Goal: Task Accomplishment & Management: Use online tool/utility

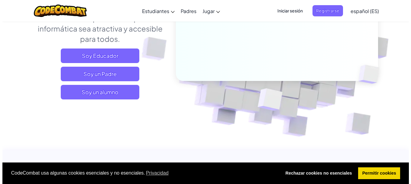
scroll to position [121, 0]
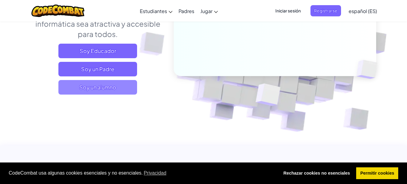
click at [122, 85] on span "Soy un alumno" at bounding box center [97, 87] width 79 height 15
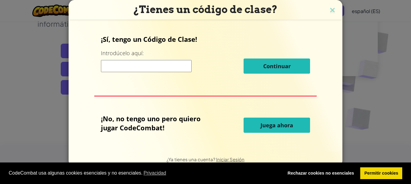
click at [259, 128] on button "Juega ahora" at bounding box center [277, 124] width 67 height 15
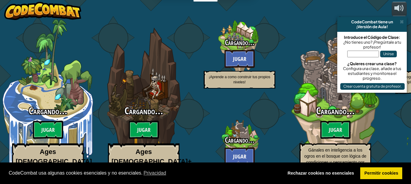
select select "es-ES"
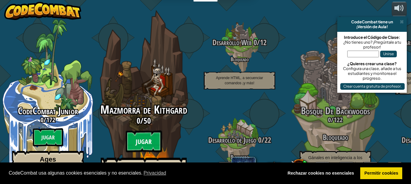
click at [155, 130] on btn "Jugar" at bounding box center [144, 141] width 36 height 22
select select "es-ES"
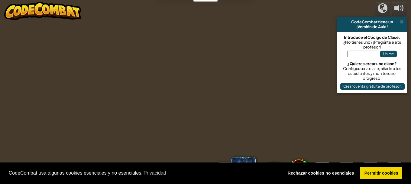
select select "es-ES"
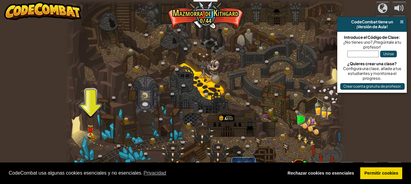
click at [403, 21] on span at bounding box center [402, 21] width 4 height 5
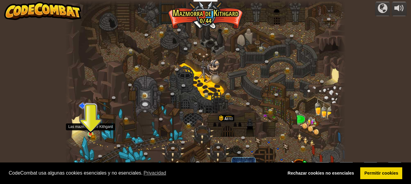
click at [90, 131] on img at bounding box center [90, 127] width 6 height 14
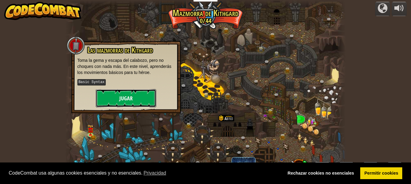
click at [126, 94] on button "Jugar" at bounding box center [126, 98] width 60 height 18
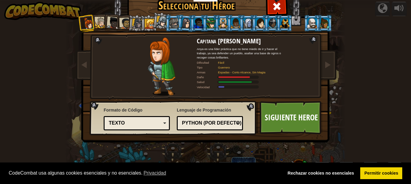
click at [172, 20] on div at bounding box center [173, 23] width 9 height 10
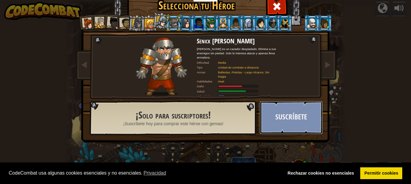
click at [275, 112] on button "Suscríbete" at bounding box center [291, 117] width 63 height 33
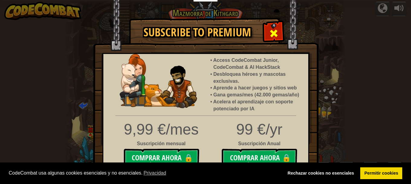
click at [271, 35] on span at bounding box center [274, 33] width 10 height 10
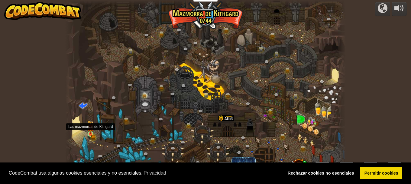
click at [91, 134] on img at bounding box center [90, 127] width 6 height 14
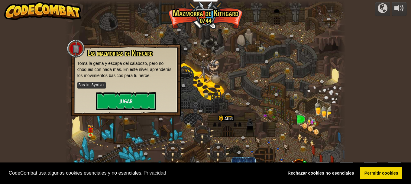
click at [115, 91] on div "Las mazmorras de Kithgard Toma la gema y escapa del calabozo, pero no choques c…" at bounding box center [125, 79] width 97 height 61
click at [119, 94] on button "Jugar" at bounding box center [126, 101] width 60 height 18
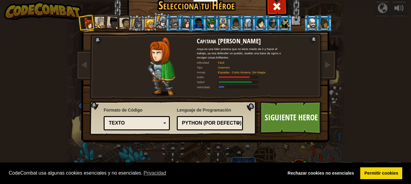
click at [134, 23] on div at bounding box center [137, 23] width 10 height 10
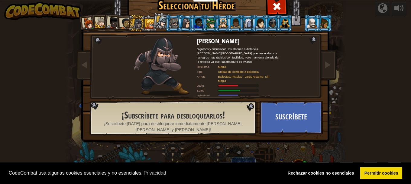
click at [123, 25] on div at bounding box center [125, 23] width 11 height 11
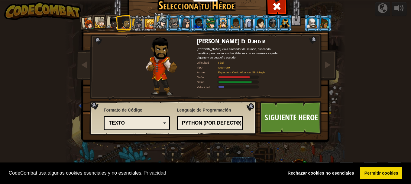
click at [113, 24] on div at bounding box center [113, 23] width 12 height 12
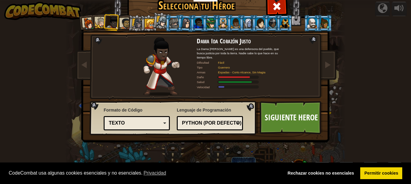
click at [103, 21] on li at bounding box center [112, 22] width 18 height 18
click at [99, 20] on div at bounding box center [100, 22] width 11 height 11
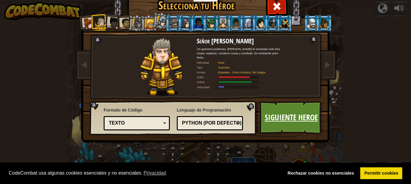
click at [296, 121] on link "Siguiente Heroe" at bounding box center [291, 117] width 63 height 33
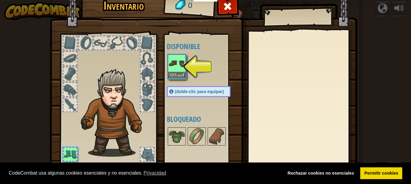
click at [176, 67] on img at bounding box center [176, 63] width 17 height 17
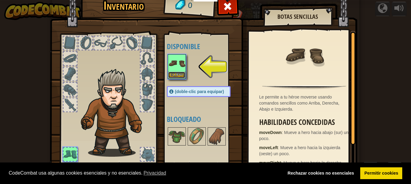
click at [176, 73] on button "Equipar" at bounding box center [176, 75] width 17 height 6
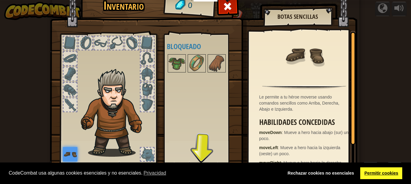
click at [395, 173] on link "Permitir cookies" at bounding box center [381, 173] width 42 height 12
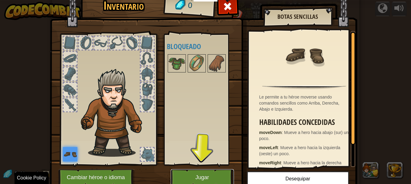
click at [193, 180] on button "Jugar" at bounding box center [202, 177] width 63 height 17
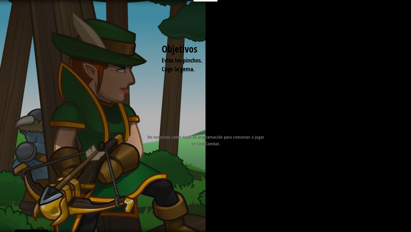
click at [213, 124] on div at bounding box center [204, 122] width 98 height 14
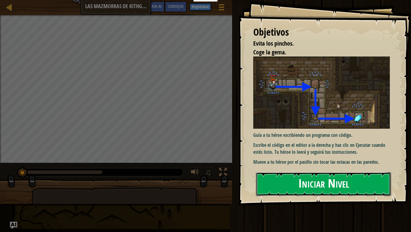
click at [315, 183] on button "Iniciar Nivel" at bounding box center [323, 184] width 135 height 24
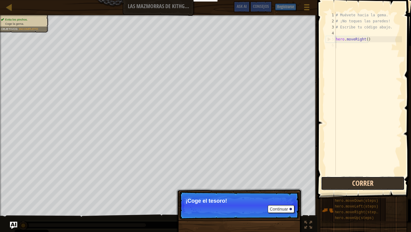
click at [353, 182] on button "Correr" at bounding box center [363, 184] width 84 height 14
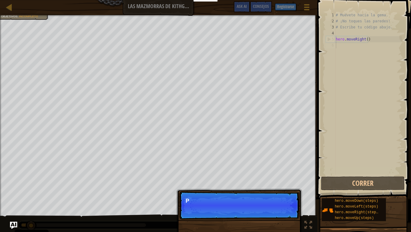
scroll to position [3, 0]
click at [245, 183] on p "Continuar Puedes usar estos métodos." at bounding box center [239, 206] width 120 height 28
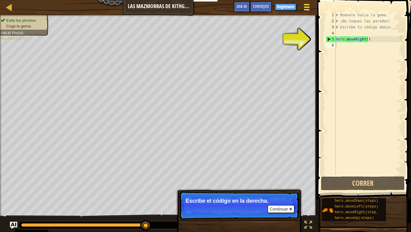
click at [309, 6] on button "Menú del Juego" at bounding box center [307, 8] width 16 height 15
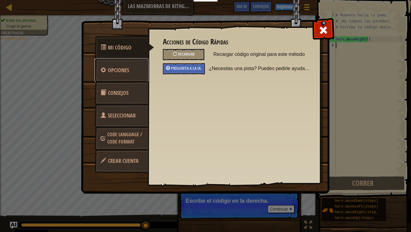
click at [115, 74] on link "Opciones" at bounding box center [122, 71] width 54 height 24
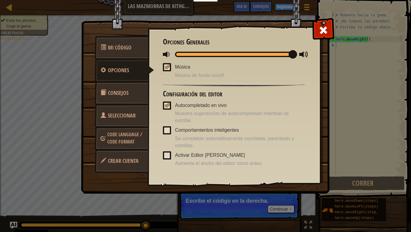
click at [122, 89] on link "Consejos" at bounding box center [122, 93] width 54 height 24
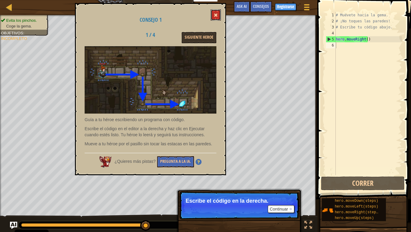
click at [216, 18] on button at bounding box center [216, 14] width 10 height 11
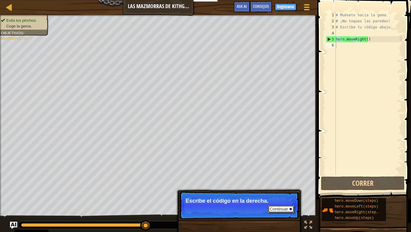
click at [285, 183] on button "Continuar" at bounding box center [281, 209] width 27 height 8
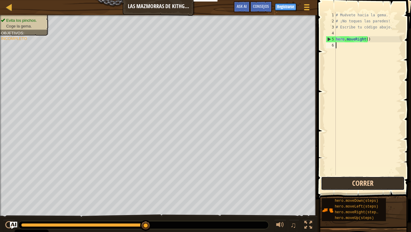
click at [351, 183] on button "Correr" at bounding box center [363, 184] width 84 height 14
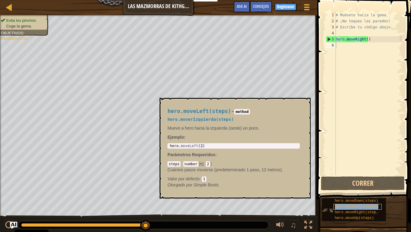
type textarea "hero.moveLeft(steps)"
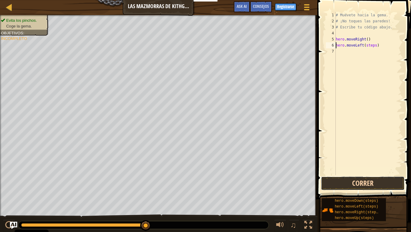
click at [365, 178] on button "Correr" at bounding box center [363, 184] width 84 height 14
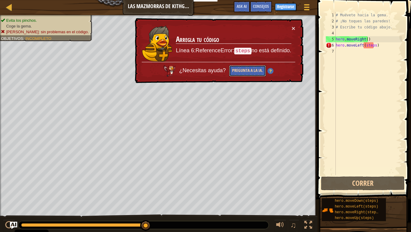
click at [263, 73] on button "Pregunta a la IA." at bounding box center [247, 70] width 37 height 11
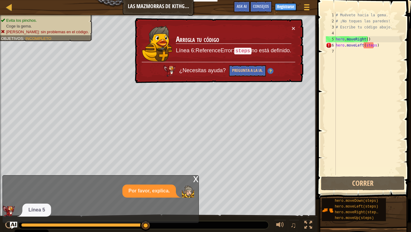
click at [291, 30] on td "Arregla tu código Línea 6:ReferenceError: steps no está definido." at bounding box center [234, 43] width 116 height 37
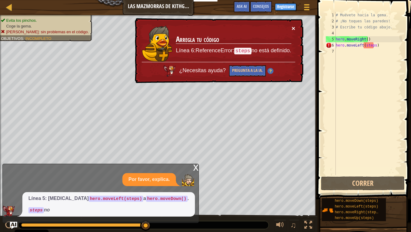
click at [292, 30] on button "×" at bounding box center [294, 28] width 4 height 6
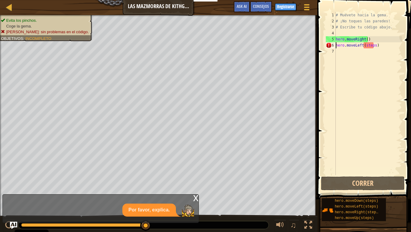
click at [371, 60] on div "# Muévete hacia la gema. # ¡No toques las paredes! # Escribe tu código abajo. h…" at bounding box center [368, 99] width 67 height 175
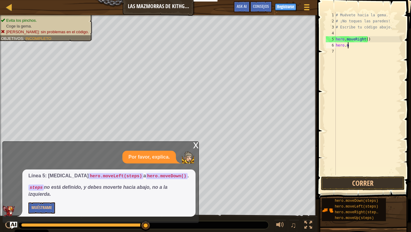
type textarea "h"
type textarea "derecha"
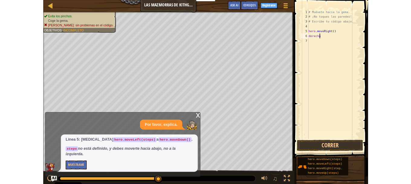
scroll to position [3, 0]
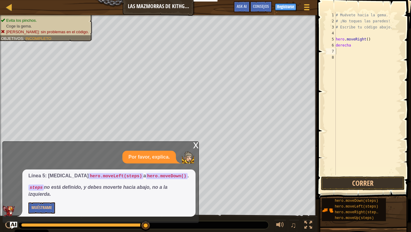
click at [370, 183] on span at bounding box center [365, 90] width 99 height 217
click at [377, 179] on button "Correr" at bounding box center [363, 184] width 84 height 14
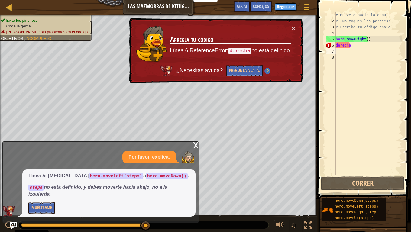
click at [294, 33] on div "× Arregla tu código Línea 6:ReferenceError: derecha no está definido. ¿Necesita…" at bounding box center [216, 50] width 176 height 65
click at [294, 32] on div "× Arregla tu código Línea 6:ReferenceError: derecha no está definido. ¿Necesita…" at bounding box center [216, 50] width 176 height 65
click at [292, 32] on div "× Arregla tu código Línea 6:ReferenceError: derecha no está definido. ¿Necesita…" at bounding box center [216, 50] width 176 height 65
click at [293, 30] on button "×" at bounding box center [294, 28] width 4 height 6
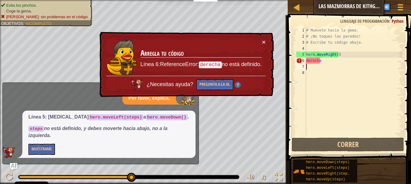
click at [324, 65] on div "# Muévete hacia la gema. # ¡No toques las paredes! # Escribe tu código abajo. h…" at bounding box center [353, 87] width 97 height 121
click at [324, 63] on div "# Muévete hacia la gema. # ¡No toques las paredes! # Escribe tu código abajo. h…" at bounding box center [353, 87] width 97 height 121
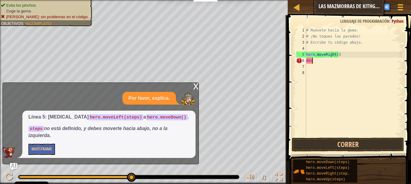
type textarea "d"
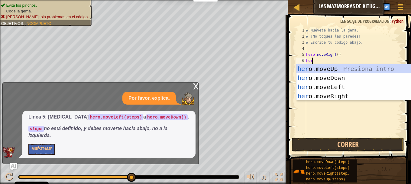
scroll to position [3, 0]
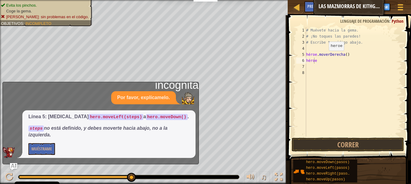
click at [323, 59] on div "# Muévete hacia la gema. # ¡No toques las paredes! # Escribe tu código abajo. h…" at bounding box center [353, 87] width 97 height 121
click at [333, 62] on div "# Muévete hacia la gema. # ¡No toques las paredes! # Escribe tu código abajo. h…" at bounding box center [353, 87] width 97 height 121
type textarea "hero."
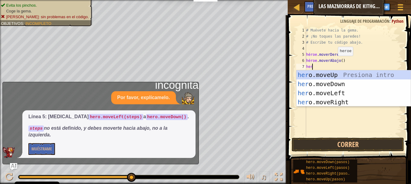
type textarea "hero"
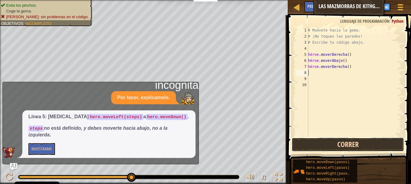
click at [343, 145] on button "Correr" at bounding box center [348, 144] width 112 height 14
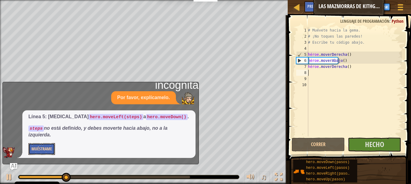
click at [46, 147] on font "Muéstrame" at bounding box center [41, 148] width 21 height 6
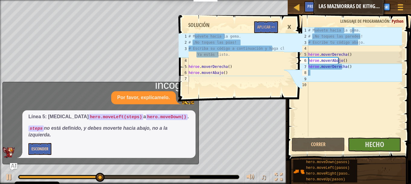
click at [290, 28] on font "×" at bounding box center [289, 26] width 4 height 13
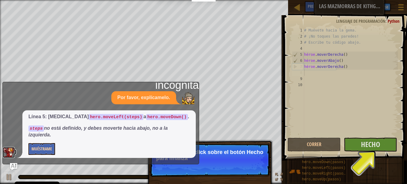
click at [6, 151] on img at bounding box center [9, 152] width 12 height 11
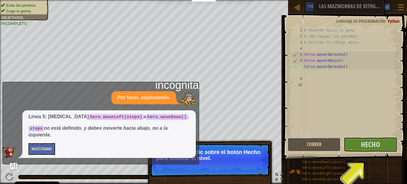
drag, startPoint x: 339, startPoint y: 141, endPoint x: 363, endPoint y: 151, distance: 26.2
click at [339, 141] on button "Correr" at bounding box center [313, 144] width 53 height 14
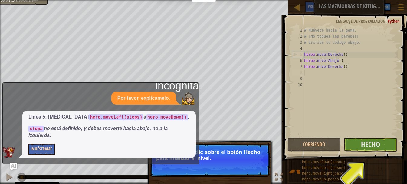
click at [371, 152] on span at bounding box center [345, 79] width 128 height 163
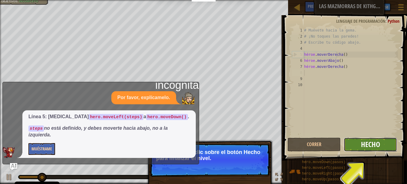
click at [369, 146] on font "Hecho" at bounding box center [370, 144] width 19 height 10
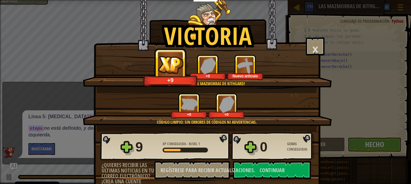
click at [174, 60] on img at bounding box center [170, 65] width 25 height 18
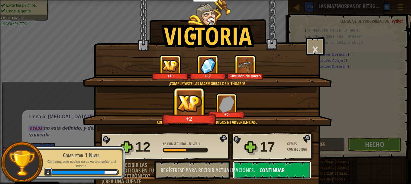
click at [277, 170] on font "Continuar" at bounding box center [272, 170] width 25 height 8
select select "es-ES"
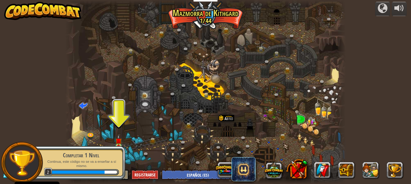
click at [120, 145] on div "Completar 1 Nivel Continua, este código no se va a enseñar a sí mismo. 2" at bounding box center [77, 162] width 95 height 42
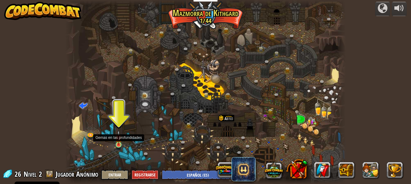
click at [120, 143] on img at bounding box center [118, 137] width 6 height 15
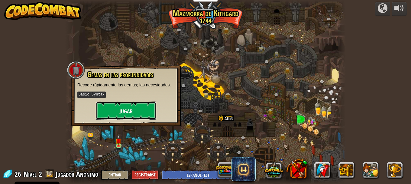
click at [136, 106] on button "Jugar" at bounding box center [126, 110] width 60 height 18
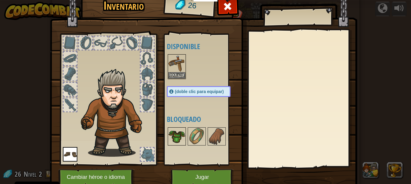
click at [177, 139] on img at bounding box center [176, 136] width 17 height 17
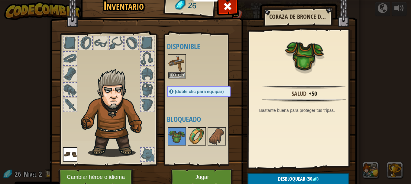
click at [191, 143] on img at bounding box center [196, 136] width 17 height 17
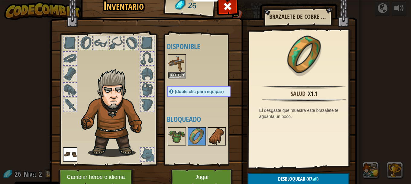
click at [208, 142] on div at bounding box center [217, 136] width 18 height 18
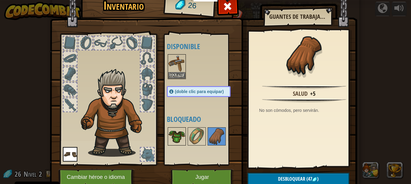
click at [183, 140] on img at bounding box center [176, 136] width 17 height 17
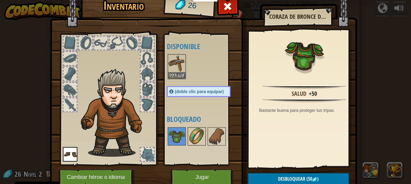
click at [190, 142] on img at bounding box center [196, 136] width 17 height 17
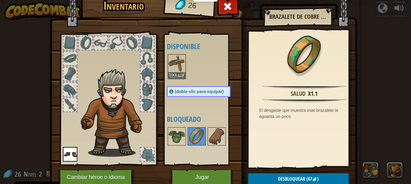
drag, startPoint x: 233, startPoint y: 9, endPoint x: 232, endPoint y: 18, distance: 8.9
click at [232, 8] on div at bounding box center [227, 7] width 19 height 19
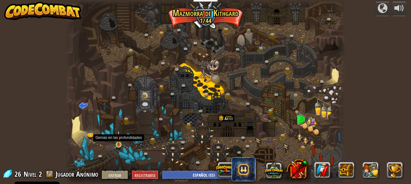
click at [116, 144] on img at bounding box center [118, 137] width 6 height 15
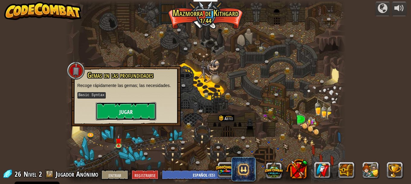
click at [114, 114] on button "Jugar" at bounding box center [126, 111] width 60 height 18
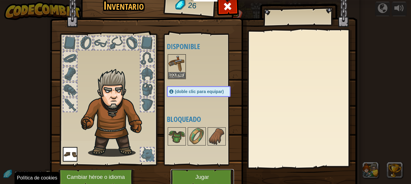
click at [211, 178] on button "Jugar" at bounding box center [202, 177] width 63 height 17
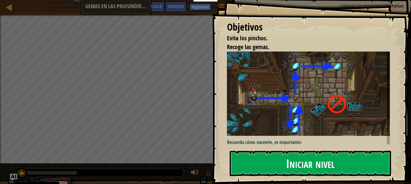
click at [275, 160] on button "Iniciar nivel" at bounding box center [310, 162] width 161 height 25
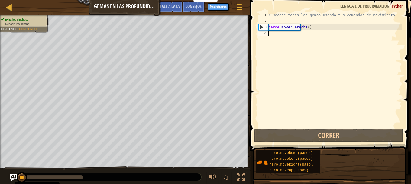
click at [301, 39] on div "# Recoge todas las gemas usando tus comandos de movimiento. héroe . moverDerech…" at bounding box center [334, 75] width 135 height 127
click at [281, 23] on div "# Recoge todas las gemas usando tus comandos de movimiento. héroe . moverDerech…" at bounding box center [334, 75] width 135 height 127
click at [269, 36] on div "# Recoge todas las gemas usando tus comandos de movimiento. héroe . moverDerech…" at bounding box center [334, 75] width 135 height 127
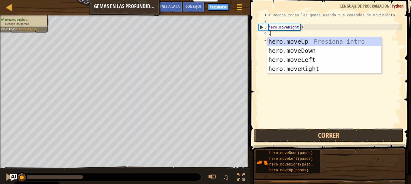
scroll to position [3, 0]
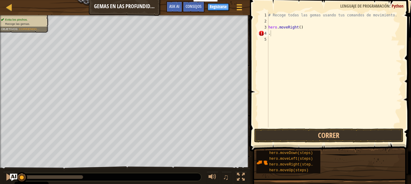
click at [277, 34] on div "# Recoge todas las gemas usando tus comandos de movimiento. hero . moveRight ( …" at bounding box center [334, 75] width 135 height 127
type textarea "."
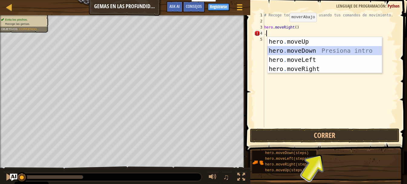
click at [293, 50] on div "hero . moveUp Presiona intro hero . moveDown Presiona intro hero . moveLeft Pre…" at bounding box center [324, 64] width 114 height 54
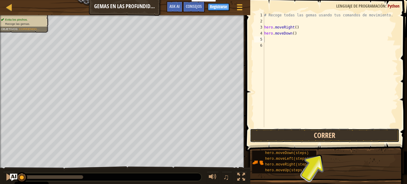
click at [298, 136] on button "Correr" at bounding box center [324, 135] width 149 height 14
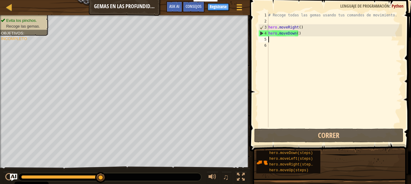
type textarea "."
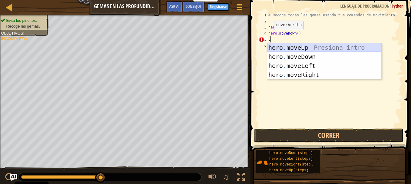
click at [299, 48] on div "hero . moveUp Presiona intro hero . moveDown Presiona intro hero . moveLeft Pre…" at bounding box center [324, 70] width 114 height 54
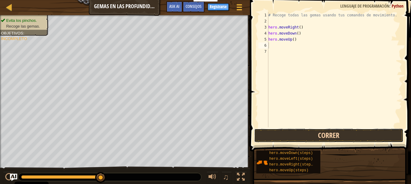
click at [321, 136] on button "Correr" at bounding box center [328, 135] width 149 height 14
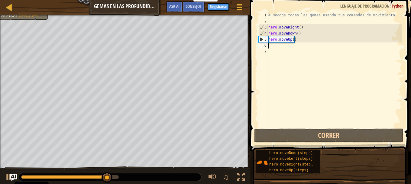
type textarea "."
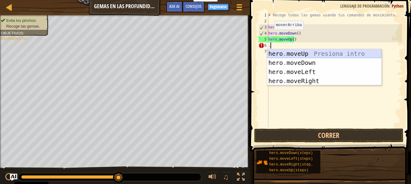
click at [287, 53] on div "hero . moveUp Presiona intro hero . moveDown Presiona intro hero . moveLeft Pre…" at bounding box center [324, 76] width 114 height 54
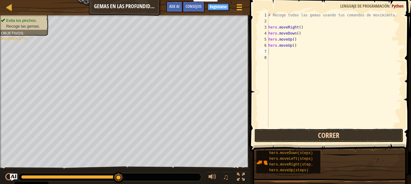
click at [311, 135] on button "Correr" at bounding box center [328, 135] width 149 height 14
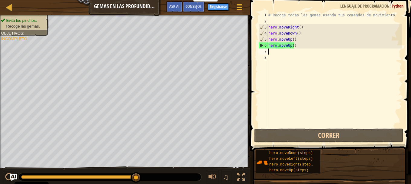
type textarea "."
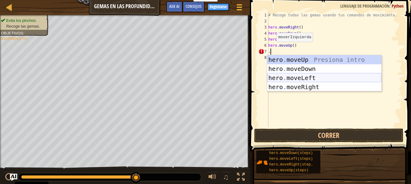
click at [288, 74] on div "hero . moveUp Presiona intro hero . moveDown Presiona intro hero . moveLeft Pre…" at bounding box center [324, 82] width 114 height 54
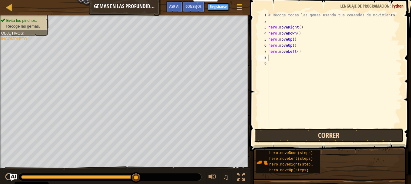
click at [312, 135] on button "Correr" at bounding box center [328, 135] width 149 height 14
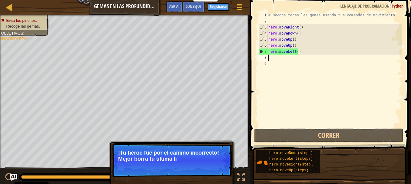
click at [299, 53] on div "# Recoge todas las gemas usando tus comandos de movimiento. hero . moveRight ( …" at bounding box center [334, 75] width 135 height 127
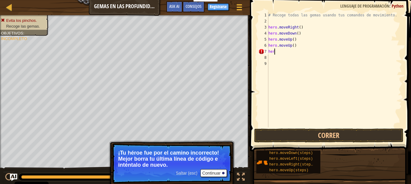
type textarea "h"
type textarea "."
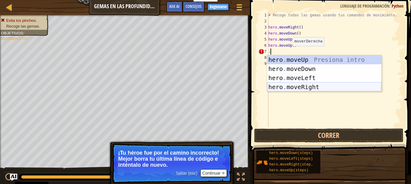
click at [296, 84] on div "hero . moveUp Presiona intro hero . moveDown Presiona intro hero . moveLeft Pre…" at bounding box center [324, 82] width 114 height 54
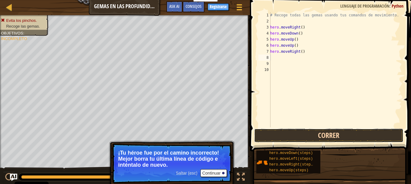
click at [328, 129] on button "Correr" at bounding box center [328, 135] width 149 height 14
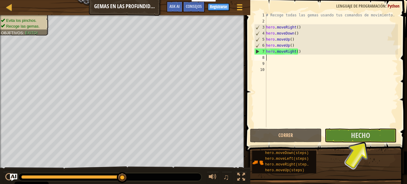
type textarea "."
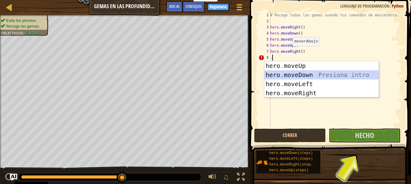
click at [276, 73] on div "hero . moveUp Presiona intro hero . moveDown Presiona intro hero . moveLeft Pre…" at bounding box center [322, 88] width 114 height 54
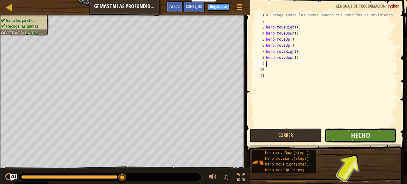
click at [350, 136] on button "Hecho" at bounding box center [360, 135] width 72 height 14
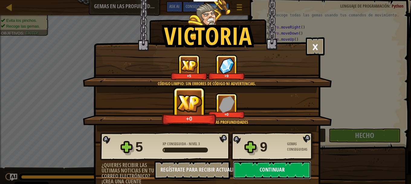
click at [280, 171] on button "Continuar" at bounding box center [272, 170] width 78 height 18
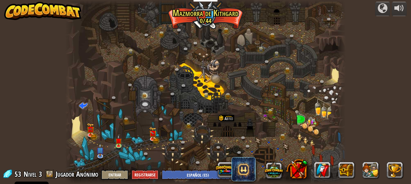
select select "es-ES"
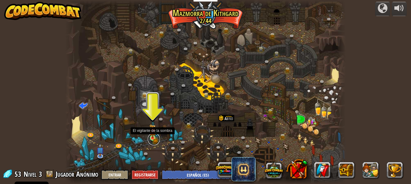
click at [151, 140] on link at bounding box center [154, 139] width 12 height 12
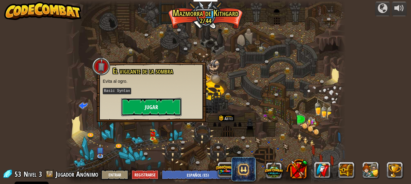
click at [165, 107] on button "Jugar" at bounding box center [151, 107] width 60 height 18
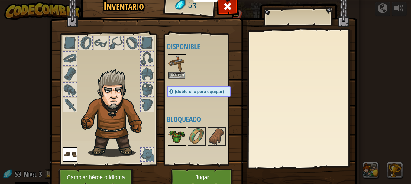
click at [177, 141] on img at bounding box center [176, 136] width 17 height 17
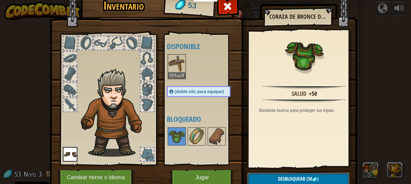
click at [291, 178] on span "Desbloquear" at bounding box center [291, 178] width 27 height 7
click at [291, 178] on button "Confirmar" at bounding box center [299, 178] width 102 height 12
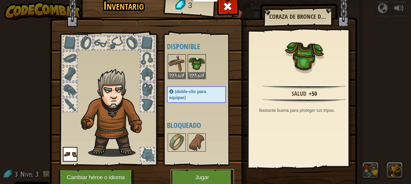
click at [210, 172] on button "Jugar" at bounding box center [202, 177] width 63 height 17
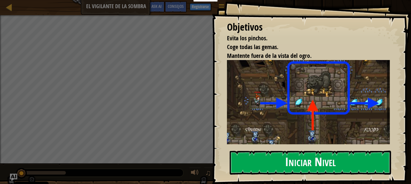
click at [281, 161] on button "Iniciar Nivel" at bounding box center [310, 162] width 161 height 24
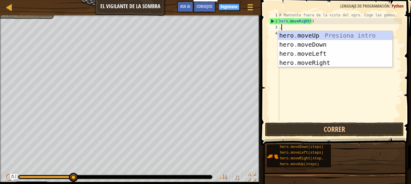
scroll to position [3, 0]
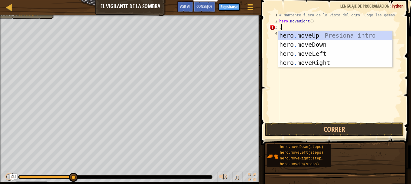
type textarea "."
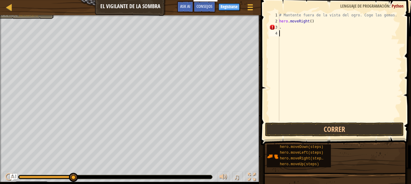
click at [291, 35] on div "# Mantente fuera de la vista del ogro. Coge las gemas. hero . moveRight ( ) ." at bounding box center [340, 72] width 124 height 121
click at [283, 30] on div "# Mantente fuera de la vista del ogro. Coge las gemas. hero . moveRight ( ) ." at bounding box center [340, 72] width 124 height 121
click at [282, 30] on div "# Mantente fuera de la vista del ogro. Coge las gemas. hero . moveRight ( ) ." at bounding box center [340, 72] width 124 height 121
type textarea "."
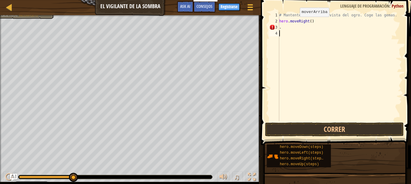
type textarea "."
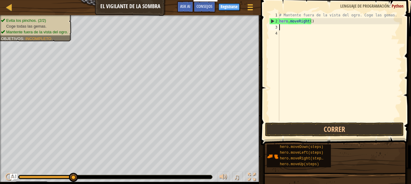
click at [286, 28] on div "# Mantente fuera de la vista del ogro. Coge las gemas. hero . moveRight ( )" at bounding box center [340, 72] width 124 height 121
type textarea "."
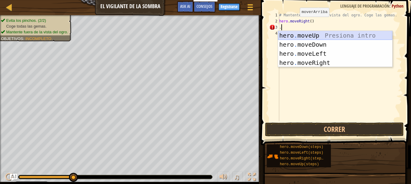
click at [297, 36] on div "hero . moveUp Presiona intro hero . moveDown Presiona intro hero . moveLeft Pre…" at bounding box center [335, 58] width 114 height 54
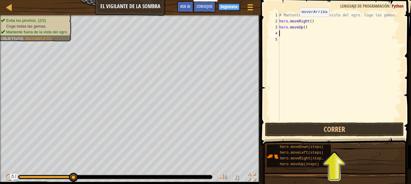
type textarea "."
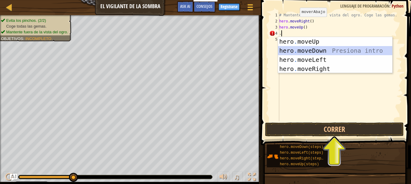
click at [301, 52] on div "hero . moveUp Presiona intro hero . moveDown Presiona intro hero . moveLeft Pre…" at bounding box center [335, 64] width 114 height 54
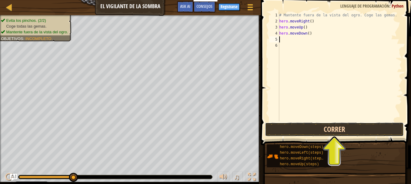
click at [326, 130] on button "Correr" at bounding box center [334, 129] width 139 height 14
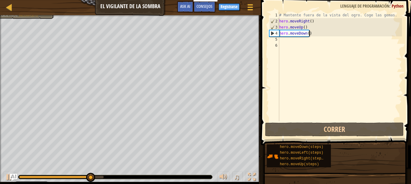
click at [310, 32] on div "# Mantente fuera de la vista del ogro. Coge las gemas. hero . moveRight ( ) her…" at bounding box center [340, 72] width 124 height 121
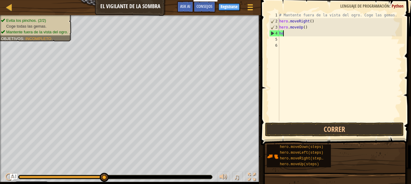
type textarea "h"
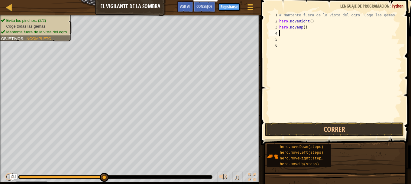
type textarea "."
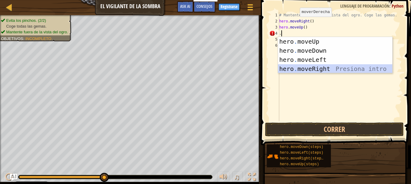
click at [292, 69] on div "hero . moveUp Presiona intro hero . moveDown Presiona intro hero . moveLeft Pre…" at bounding box center [335, 64] width 114 height 54
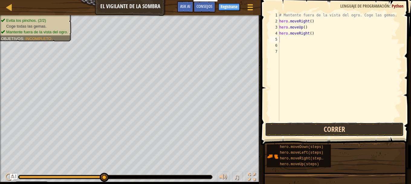
click at [318, 132] on button "Correr" at bounding box center [334, 129] width 139 height 14
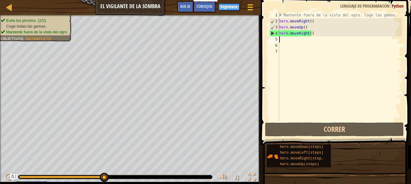
click at [279, 40] on div "# Mantente fuera de la vista del ogro. Coge las gemas. hero . moveRight ( ) her…" at bounding box center [340, 72] width 124 height 121
type textarea "."
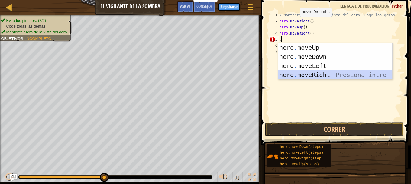
click at [298, 73] on div "hero . moveUp Presiona intro hero . moveDown Presiona intro hero . moveLeft Pre…" at bounding box center [335, 70] width 114 height 54
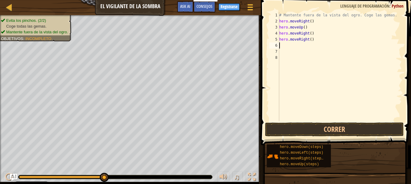
type textarea "."
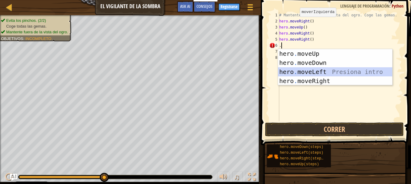
click at [296, 71] on div "hero . moveUp Presiona intro hero . moveDown Presiona intro hero . moveLeft Pre…" at bounding box center [335, 76] width 114 height 54
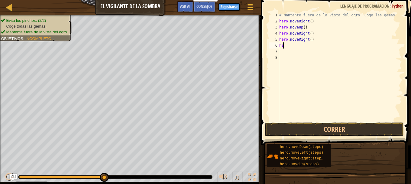
type textarea "h"
type textarea "."
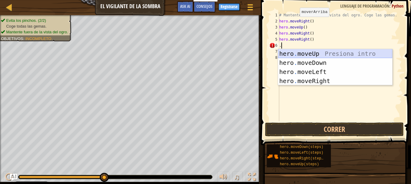
click at [298, 55] on div "hero . moveUp Presiona intro hero . moveDown Presiona intro hero . moveLeft Pre…" at bounding box center [335, 76] width 114 height 54
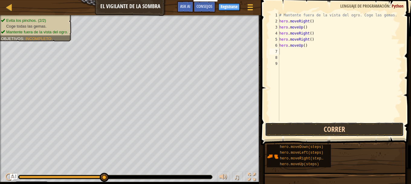
click at [308, 128] on button "Correr" at bounding box center [334, 129] width 139 height 14
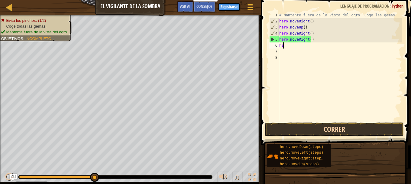
type textarea "h"
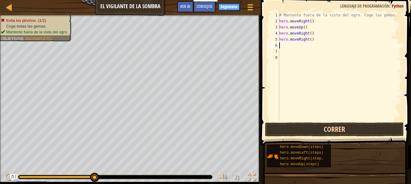
type textarea "."
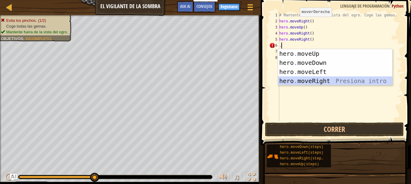
click at [311, 78] on div "hero . moveUp Presiona intro hero . moveDown Presiona intro hero . moveLeft Pre…" at bounding box center [335, 76] width 114 height 54
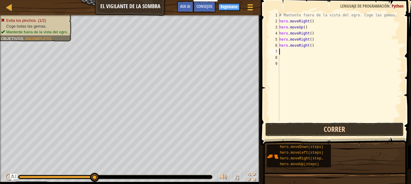
click at [304, 130] on button "Correr" at bounding box center [334, 129] width 139 height 14
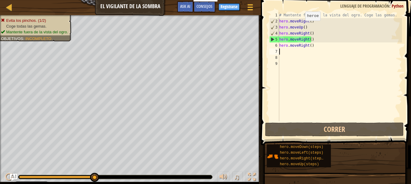
click at [283, 9] on span at bounding box center [336, 63] width 155 height 163
click at [311, 40] on div "# Mantente fuera de la vista del ogro. Coge las gemas. hero . moveRight ( ) her…" at bounding box center [340, 72] width 124 height 121
drag, startPoint x: 311, startPoint y: 46, endPoint x: 288, endPoint y: 45, distance: 22.4
click at [310, 46] on div "# Mantente fuera de la vista del ogro. Coge las gemas. hero . moveRight ( ) her…" at bounding box center [340, 72] width 124 height 121
click at [314, 47] on div "# Mantente fuera de la vista del ogro. Coge las gemas. hero . moveRight ( ) her…" at bounding box center [340, 66] width 124 height 109
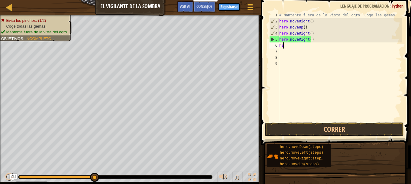
type textarea "h"
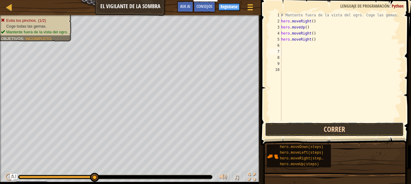
click at [306, 126] on button "Correr" at bounding box center [334, 129] width 139 height 14
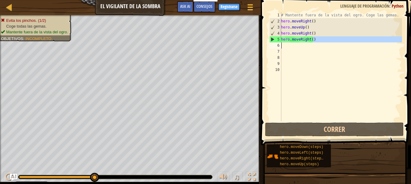
drag, startPoint x: 313, startPoint y: 41, endPoint x: 309, endPoint y: 42, distance: 4.0
click at [309, 42] on div "# Mantente fuera de la vista del ogro. Coge las gemas. hero . moveRight ( ) her…" at bounding box center [341, 72] width 122 height 121
type textarea "hero.moveRight()"
click at [312, 42] on div "# Mantente fuera de la vista del ogro. Coge las gemas. hero . moveRight ( ) her…" at bounding box center [341, 72] width 122 height 121
click at [313, 40] on div "# Mantente fuera de la vista del ogro. Coge las gemas. hero . moveRight ( ) her…" at bounding box center [341, 72] width 122 height 121
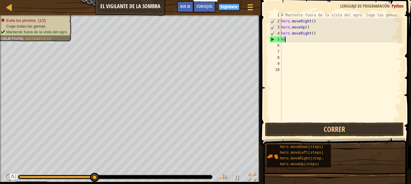
type textarea "h"
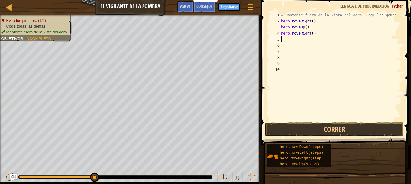
type textarea "."
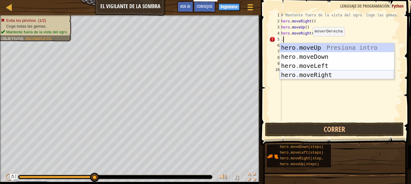
click at [314, 73] on div "hero . moveUp Presiona intro hero . moveDown Presiona intro hero . moveLeft Pre…" at bounding box center [337, 70] width 114 height 54
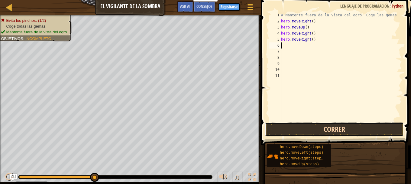
click at [307, 129] on button "Correr" at bounding box center [334, 129] width 139 height 14
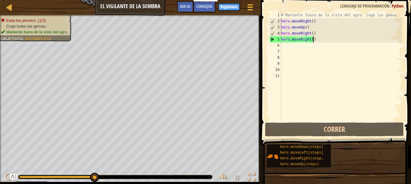
click at [320, 41] on div "# Mantente fuera de la vista del ogro. Coge las gemas. hero . moveRight ( ) her…" at bounding box center [341, 72] width 122 height 121
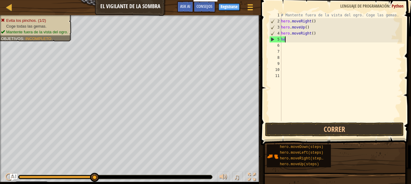
type textarea "h"
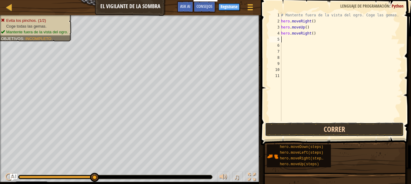
click at [316, 128] on button "Correr" at bounding box center [334, 129] width 139 height 14
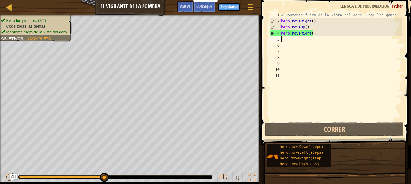
drag, startPoint x: 288, startPoint y: 40, endPoint x: 281, endPoint y: 38, distance: 7.0
click at [281, 38] on div "5" at bounding box center [275, 39] width 12 height 6
click at [295, 42] on div "# Mantente fuera de la vista del ogro. Coge las gemas. hero . moveRight ( ) her…" at bounding box center [341, 72] width 122 height 121
click at [282, 38] on div "# Mantente fuera de la vista del ogro. Coge las gemas. hero . moveRight ( ) her…" at bounding box center [341, 72] width 122 height 121
type textarea "."
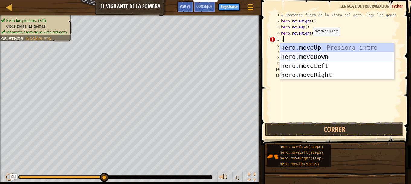
click at [301, 56] on div "hero . moveUp Presiona intro hero . moveDown Presiona intro hero . moveLeft Pre…" at bounding box center [337, 70] width 114 height 54
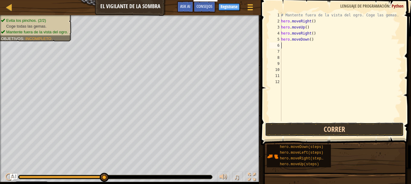
click at [308, 129] on button "Correr" at bounding box center [334, 129] width 139 height 14
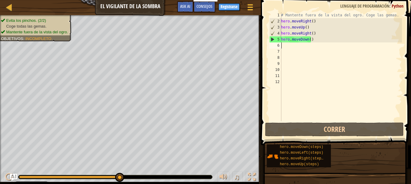
type textarea "."
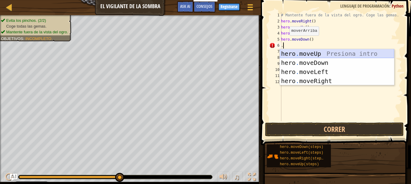
click at [301, 54] on div "hero . moveUp Presiona intro hero . moveDown Presiona intro hero . moveLeft Pre…" at bounding box center [337, 76] width 114 height 54
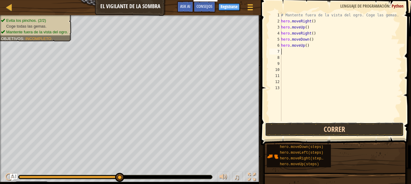
click at [320, 131] on button "Correr" at bounding box center [334, 129] width 139 height 14
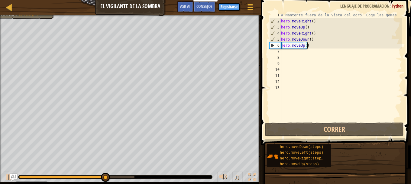
click at [312, 44] on div "# Mantente fuera de la vista del ogro. Coge las gemas. hero . moveRight ( ) her…" at bounding box center [341, 72] width 122 height 121
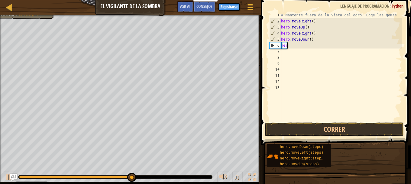
type textarea "h"
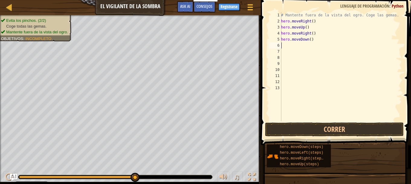
click at [288, 47] on div "# Mantente fuera de la vista del ogro. Coge las gemas. hero . moveRight ( ) her…" at bounding box center [341, 72] width 122 height 121
type textarea "."
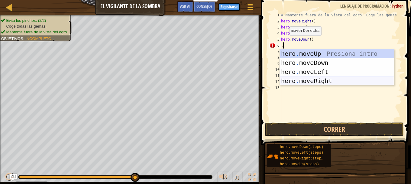
click at [302, 78] on div "hero . moveUp Presiona intro hero . moveDown Presiona intro hero . moveLeft Pre…" at bounding box center [337, 76] width 114 height 54
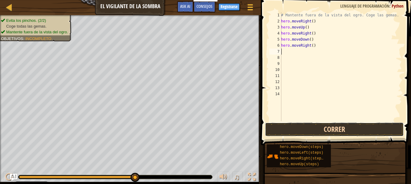
click at [305, 131] on button "Correr" at bounding box center [334, 129] width 139 height 14
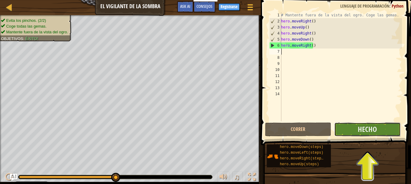
click at [357, 126] on button "Hecho" at bounding box center [367, 129] width 66 height 14
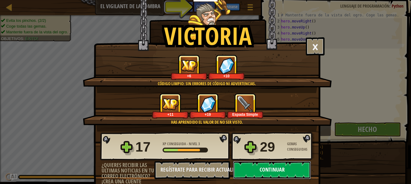
click at [262, 169] on button "Continuar" at bounding box center [272, 170] width 78 height 18
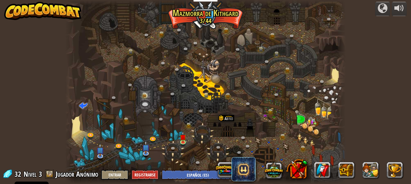
select select "es-ES"
click at [186, 141] on img at bounding box center [183, 133] width 6 height 15
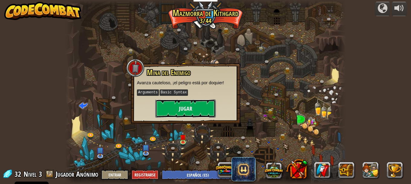
click at [192, 106] on button "Jugar" at bounding box center [185, 108] width 60 height 18
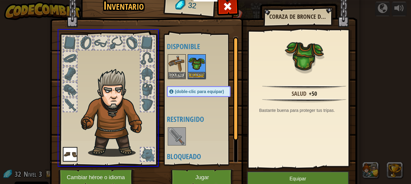
drag, startPoint x: 195, startPoint y: 66, endPoint x: 183, endPoint y: 67, distance: 12.2
click at [183, 67] on div "Inventario 32 Disponible [GEOGRAPHIC_DATA] [GEOGRAPHIC_DATA] Equipar (doble-cli…" at bounding box center [205, 92] width 411 height 184
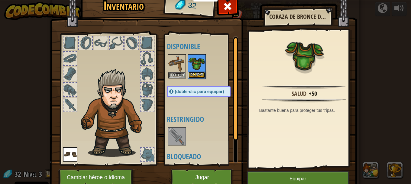
click at [193, 74] on button "Equipar" at bounding box center [196, 75] width 17 height 6
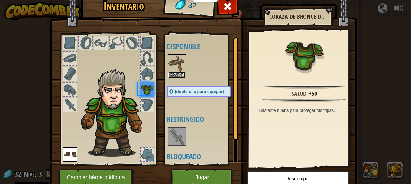
click at [174, 73] on button "Equipar" at bounding box center [176, 75] width 17 height 6
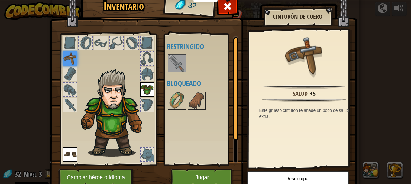
click at [180, 65] on img at bounding box center [176, 63] width 17 height 17
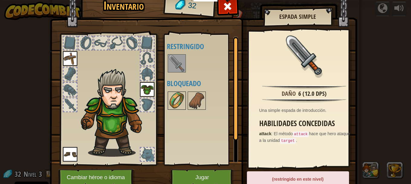
click at [178, 105] on img at bounding box center [176, 100] width 17 height 17
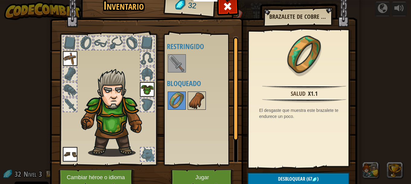
click at [190, 101] on img at bounding box center [196, 100] width 17 height 17
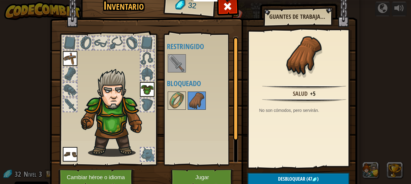
click at [175, 60] on img at bounding box center [176, 63] width 17 height 17
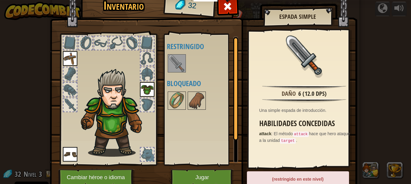
click at [176, 65] on img at bounding box center [176, 63] width 17 height 17
click at [212, 173] on button "Jugar" at bounding box center [202, 177] width 63 height 17
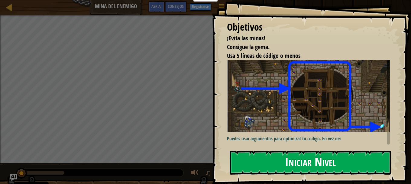
click at [319, 158] on button "Iniciar Nivel" at bounding box center [310, 162] width 161 height 24
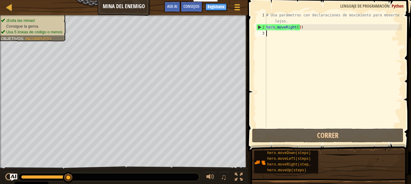
type textarea "."
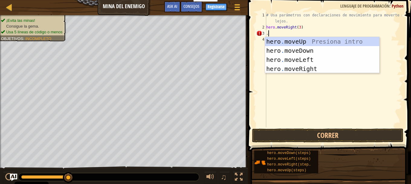
click at [267, 34] on div "# Usa parámetros con declaraciones de movimiento para moverte más lejos. hero .…" at bounding box center [333, 78] width 137 height 133
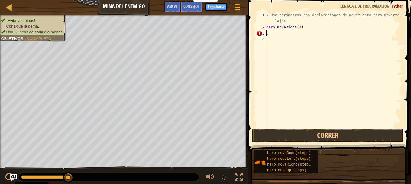
click at [269, 33] on div "# Usa parámetros con declaraciones de movimiento para moverte más lejos. hero .…" at bounding box center [333, 78] width 137 height 133
type textarea "."
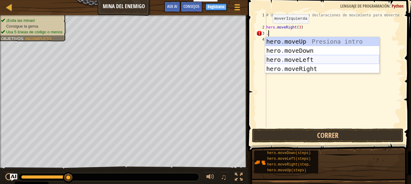
click at [289, 57] on div "hero . moveUp Presiona intro hero . moveDown Presiona intro hero . moveLeft Pre…" at bounding box center [322, 64] width 114 height 54
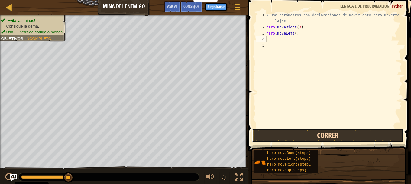
click at [308, 132] on button "Correr" at bounding box center [327, 135] width 151 height 14
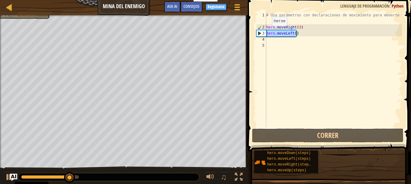
drag, startPoint x: 301, startPoint y: 35, endPoint x: 267, endPoint y: 32, distance: 34.0
click at [267, 32] on div "# Usa parámetros con declaraciones de movimiento para moverte más lejos. hero .…" at bounding box center [333, 78] width 137 height 133
type textarea "hero.moveLeft()"
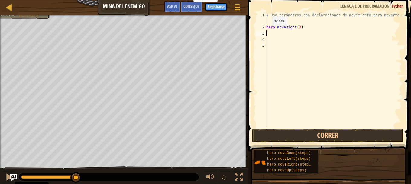
type textarea "."
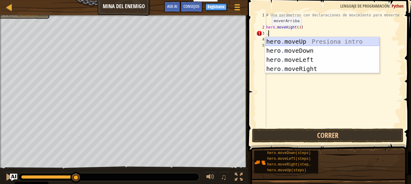
click at [287, 39] on div "hero . moveUp Presiona intro hero . moveDown Presiona intro hero . moveLeft Pre…" at bounding box center [322, 64] width 114 height 54
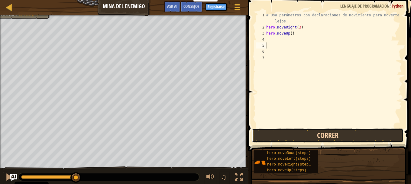
click at [289, 136] on button "Correr" at bounding box center [327, 135] width 151 height 14
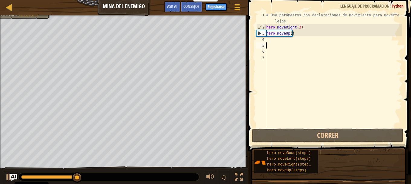
click at [270, 40] on div "# Usa parámetros con declaraciones de movimiento para moverte más lejos. hero .…" at bounding box center [333, 78] width 137 height 133
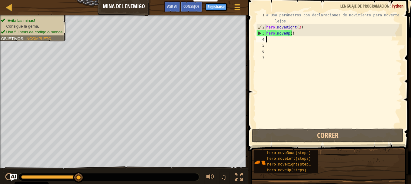
type textarea "."
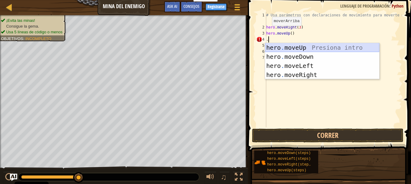
click at [286, 47] on div "hero . moveUp Presiona intro hero . moveDown Presiona intro hero . moveLeft Pre…" at bounding box center [322, 70] width 114 height 54
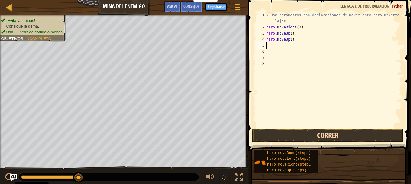
drag, startPoint x: 295, startPoint y: 125, endPoint x: 295, endPoint y: 130, distance: 5.1
click at [295, 128] on div "1 2 3 4 5 6 7 8 # Usa parámetros con declaraciones de movimiento para moverte m…" at bounding box center [328, 87] width 165 height 169
click at [298, 137] on button "Correr" at bounding box center [327, 135] width 151 height 14
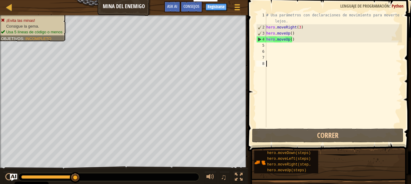
click at [295, 41] on div "# Usa parámetros con declaraciones de movimiento para moverte más lejos. hero .…" at bounding box center [333, 78] width 137 height 133
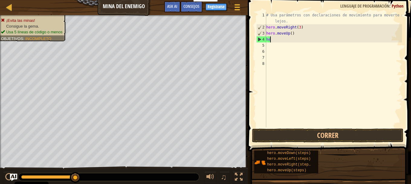
type textarea "h"
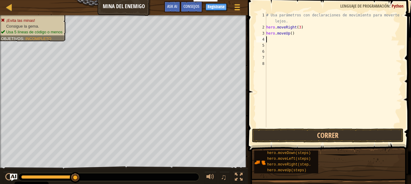
type textarea "."
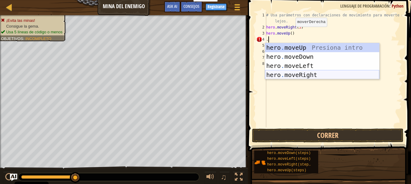
click at [281, 73] on div "hero . moveUp Presiona intro hero . moveDown Presiona intro hero . moveLeft Pre…" at bounding box center [322, 70] width 114 height 54
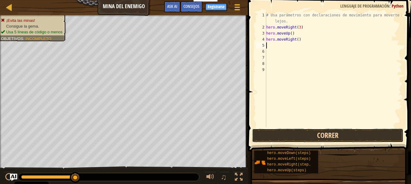
click at [296, 133] on button "Correr" at bounding box center [327, 135] width 151 height 14
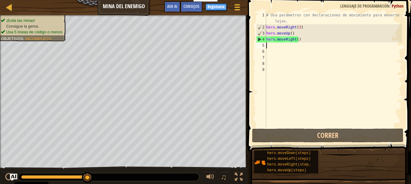
type textarea "."
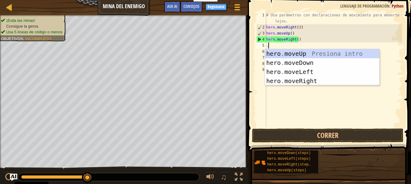
click at [275, 49] on div "hero . moveUp Presiona intro hero . moveDown Presiona intro hero . moveLeft Pre…" at bounding box center [322, 76] width 114 height 54
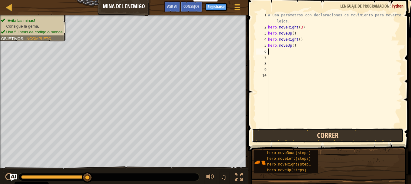
click at [307, 136] on button "Correr" at bounding box center [327, 135] width 151 height 14
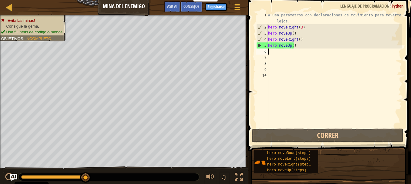
click at [297, 45] on div "# Usa parámetros con declaraciones de movimiento para moverte más lejos. hero .…" at bounding box center [334, 78] width 135 height 133
drag, startPoint x: 297, startPoint y: 45, endPoint x: 267, endPoint y: 46, distance: 29.6
click at [267, 46] on div "hero.moveUp() 1 2 3 4 5 6 7 8 9 10 # Usa parámetros con declaraciones de movimi…" at bounding box center [328, 69] width 147 height 115
type textarea "¡"
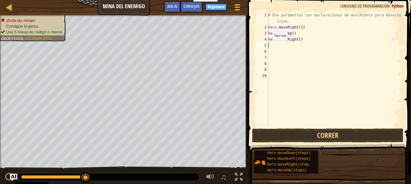
type textarea "."
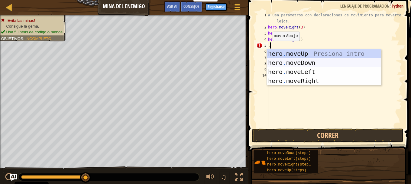
click at [306, 64] on div "hero . moveUp Presiona intro hero . moveDown Presiona intro hero . moveLeft Pre…" at bounding box center [324, 76] width 114 height 54
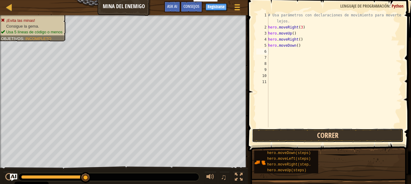
click at [314, 131] on button "Correr" at bounding box center [327, 135] width 151 height 14
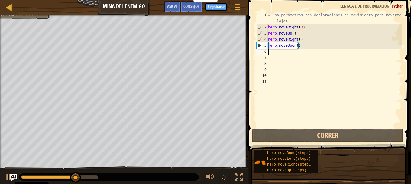
click at [272, 51] on div "# Usa parámetros con declaraciones de movimiento para moverte más lejos. hero .…" at bounding box center [334, 78] width 135 height 133
type textarea "."
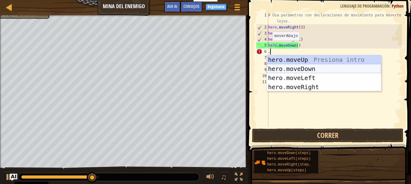
click at [279, 69] on div "hero . moveUp Presiona intro hero . moveDown Presiona intro hero . moveLeft Pre…" at bounding box center [324, 82] width 114 height 54
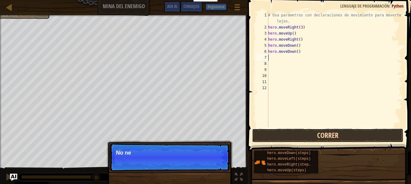
click at [284, 136] on button "Correr" at bounding box center [327, 135] width 151 height 14
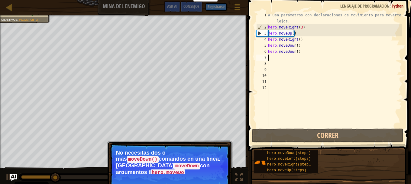
type textarea "."
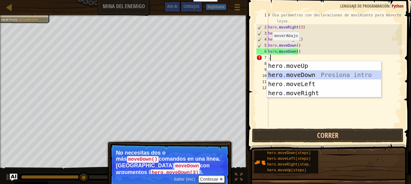
click at [283, 75] on div "hero . moveUp Presiona intro hero . moveDown Presiona intro hero . moveLeft Pre…" at bounding box center [324, 88] width 114 height 54
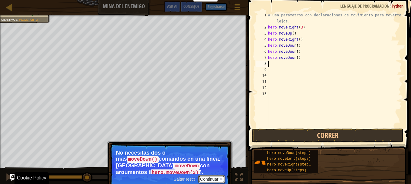
click at [215, 175] on button "Continuar" at bounding box center [211, 179] width 27 height 8
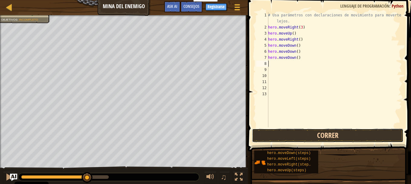
click at [300, 133] on button "Correr" at bounding box center [327, 135] width 151 height 14
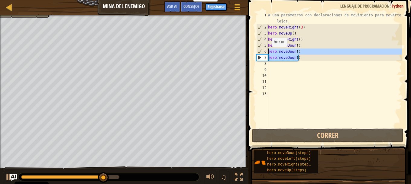
drag, startPoint x: 300, startPoint y: 57, endPoint x: 269, endPoint y: 53, distance: 31.4
click at [269, 53] on div "# Usa parámetros con declaraciones de movimiento para moverte más lejos. hero .…" at bounding box center [334, 78] width 135 height 133
type textarea "hero.moveDown() hero.moveDown()"
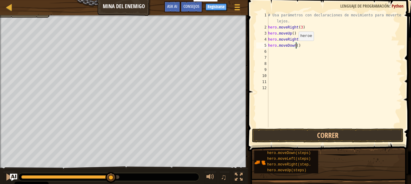
click at [295, 47] on div "# Usa parámetros con declaraciones de movimiento para moverte más lejos. hero .…" at bounding box center [334, 78] width 135 height 133
type textarea "hero.moveDown(3)"
click at [316, 60] on div "# Usa parámetros con declaraciones de movimiento para moverte más lejos. hero .…" at bounding box center [334, 78] width 135 height 133
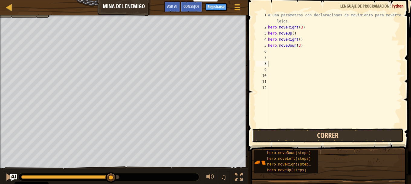
click at [311, 135] on button "Correr" at bounding box center [327, 135] width 151 height 14
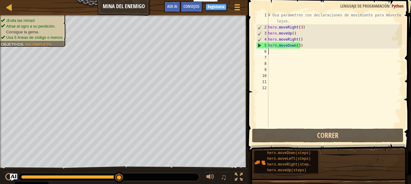
click at [270, 52] on div "# Usa parámetros con declaraciones de movimiento para moverte más lejos. hero .…" at bounding box center [334, 78] width 135 height 133
type textarea "."
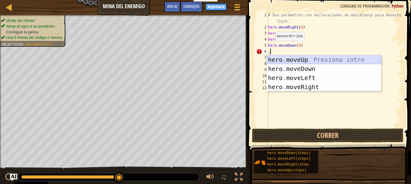
click at [291, 61] on div "hero . moveUp Presiona intro hero . moveDown Presiona intro hero . moveLeft Pre…" at bounding box center [324, 82] width 114 height 54
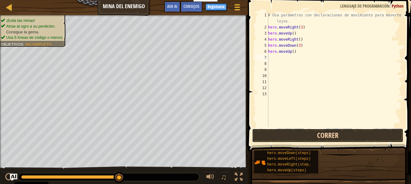
click at [297, 135] on button "Correr" at bounding box center [327, 135] width 151 height 14
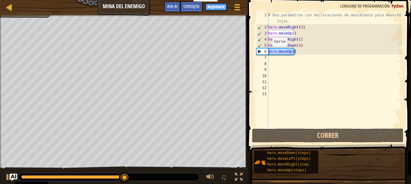
drag, startPoint x: 296, startPoint y: 52, endPoint x: 269, endPoint y: 52, distance: 26.9
click at [269, 52] on div "# Usa parámetros con declaraciones de movimiento para moverte más lejos. hero .…" at bounding box center [334, 78] width 135 height 133
type textarea "hero.moveUp()"
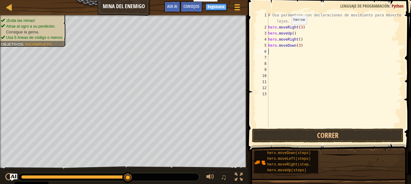
type textarea "."
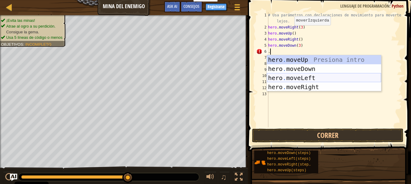
click at [304, 76] on div "hero . moveUp Presiona intro hero . moveDown Presiona intro hero . moveLeft Pre…" at bounding box center [324, 82] width 114 height 54
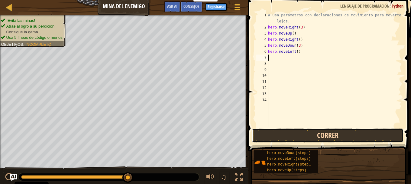
click at [297, 133] on button "Correr" at bounding box center [327, 135] width 151 height 14
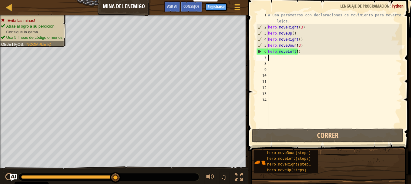
click at [298, 53] on div "# Usa parámetros con declaraciones de movimiento para moverte más lejos. hero .…" at bounding box center [334, 78] width 135 height 133
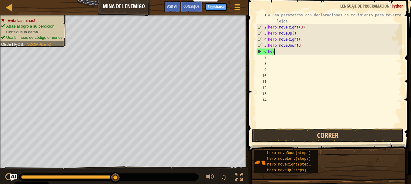
type textarea "h"
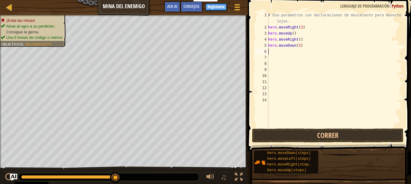
type textarea "."
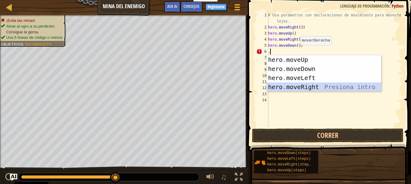
click at [294, 86] on div "hero . moveUp Presiona intro hero . moveDown Presiona intro hero . moveLeft Pre…" at bounding box center [324, 82] width 114 height 54
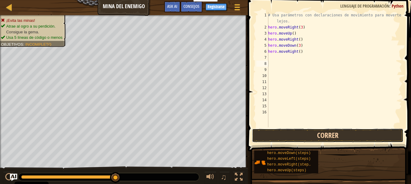
click at [318, 131] on button "Correr" at bounding box center [327, 135] width 151 height 14
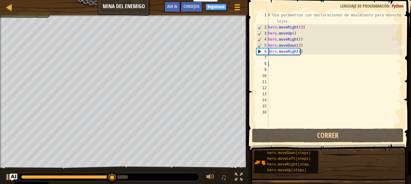
click at [278, 58] on div "# Usa parámetros con declaraciones de movimiento para moverte más lejos. hero .…" at bounding box center [334, 78] width 135 height 133
click at [298, 51] on div "# Usa parámetros con declaraciones de movimiento para moverte más lejos. hero .…" at bounding box center [334, 78] width 135 height 133
type textarea "hero.moveRight(2)"
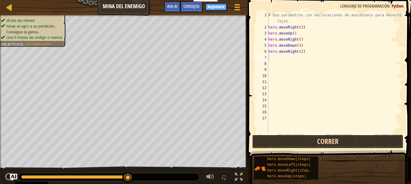
click at [344, 140] on button "Correr" at bounding box center [327, 141] width 151 height 14
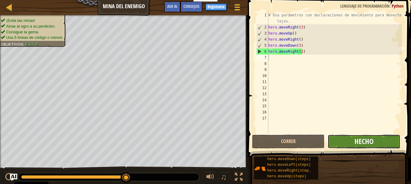
click at [366, 140] on span "Hecho" at bounding box center [364, 141] width 19 height 10
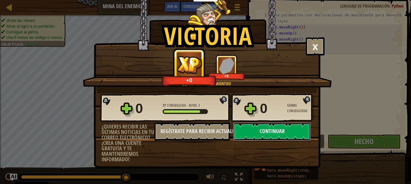
click at [255, 129] on button "Continuar" at bounding box center [272, 131] width 78 height 18
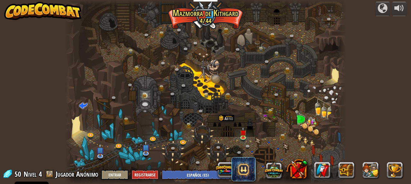
select select "es-ES"
click at [246, 138] on link at bounding box center [244, 137] width 12 height 12
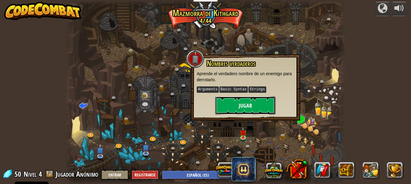
click at [243, 108] on button "Jugar" at bounding box center [245, 105] width 60 height 18
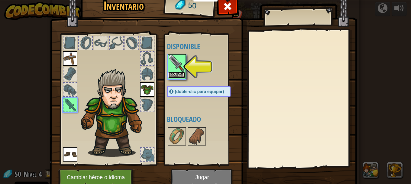
click at [181, 76] on button "Equipar" at bounding box center [176, 75] width 17 height 6
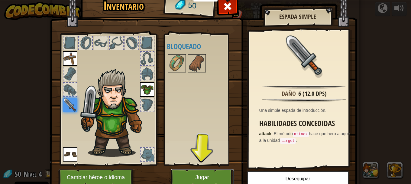
click at [216, 177] on button "Jugar" at bounding box center [202, 177] width 63 height 17
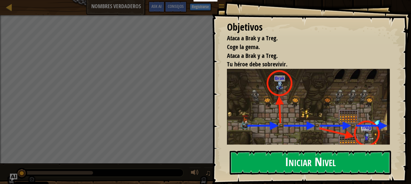
click at [294, 167] on button "Iniciar Nivel" at bounding box center [310, 162] width 161 height 24
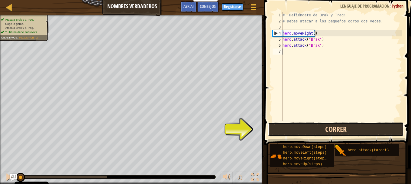
click at [355, 127] on button "Correr" at bounding box center [335, 129] width 135 height 14
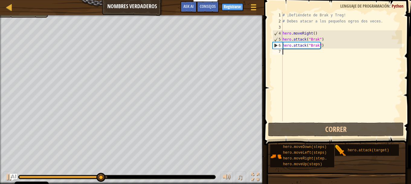
type textarea ","
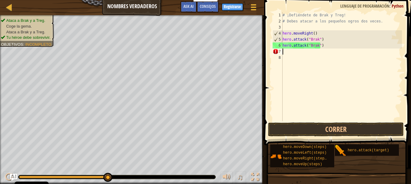
type textarea "."
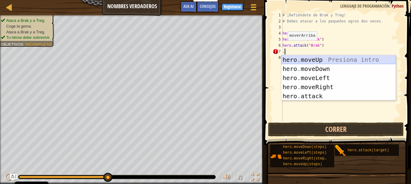
click at [351, 62] on div "hero . moveUp Presiona intro hero . moveDown Presiona intro hero . moveLeft Pre…" at bounding box center [338, 86] width 114 height 63
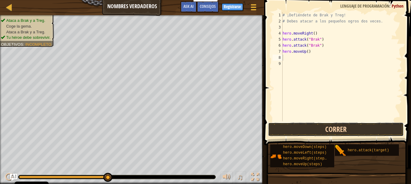
click at [342, 135] on button "Correr" at bounding box center [335, 129] width 135 height 14
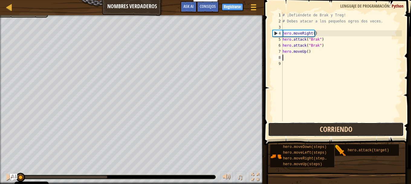
click at [343, 130] on button "Corriendo" at bounding box center [335, 129] width 135 height 14
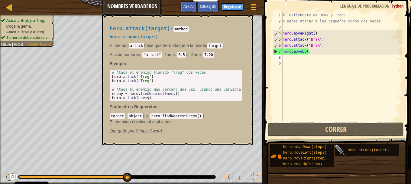
click at [343, 145] on img at bounding box center [340, 150] width 11 height 11
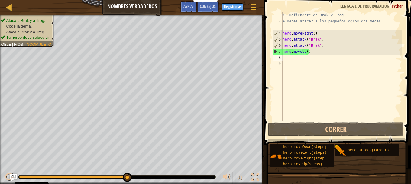
click at [309, 53] on div "# ¡Defiéndete de Brak y Treg! # Debes atacar a los pequeños ogros dos veces. he…" at bounding box center [341, 72] width 121 height 121
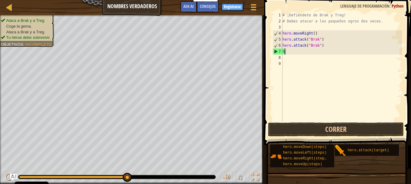
type textarea "h"
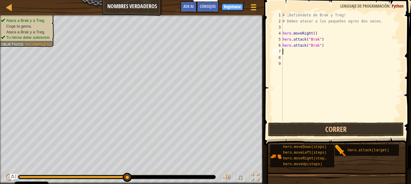
type textarea "."
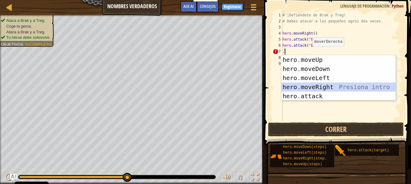
click at [317, 83] on div "hero . moveUp Presiona intro hero . moveDown Presiona intro hero . moveLeft Pre…" at bounding box center [338, 86] width 114 height 63
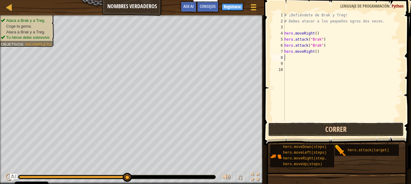
click at [313, 130] on button "Correr" at bounding box center [335, 129] width 135 height 14
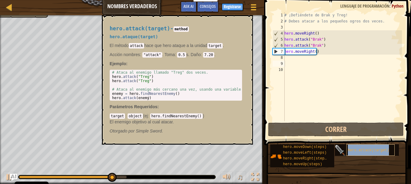
type textarea "hero.attack(target)"
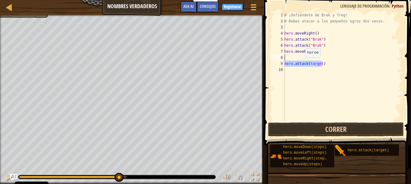
type textarea "hero.attack(target)"
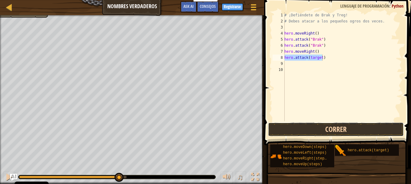
click at [330, 126] on button "Correr" at bounding box center [335, 129] width 135 height 14
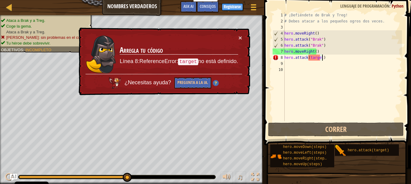
click at [244, 36] on div "× Arregla tu código Línea 8:ReferenceError: target no está definido. ¿Necesitas…" at bounding box center [163, 62] width 173 height 68
click at [242, 36] on div "× Arregla tu código Línea 8:ReferenceError: target no está definido. ¿Necesitas…" at bounding box center [163, 62] width 173 height 68
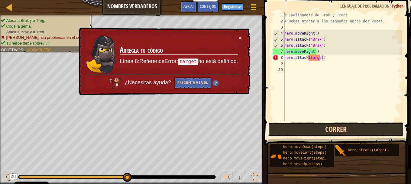
click at [341, 132] on button "Correr" at bounding box center [335, 129] width 135 height 14
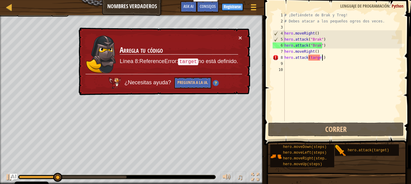
click at [237, 38] on td "Arregla tu código Línea 8:ReferenceError: target no está definido." at bounding box center [178, 53] width 119 height 39
